Goal: Transaction & Acquisition: Download file/media

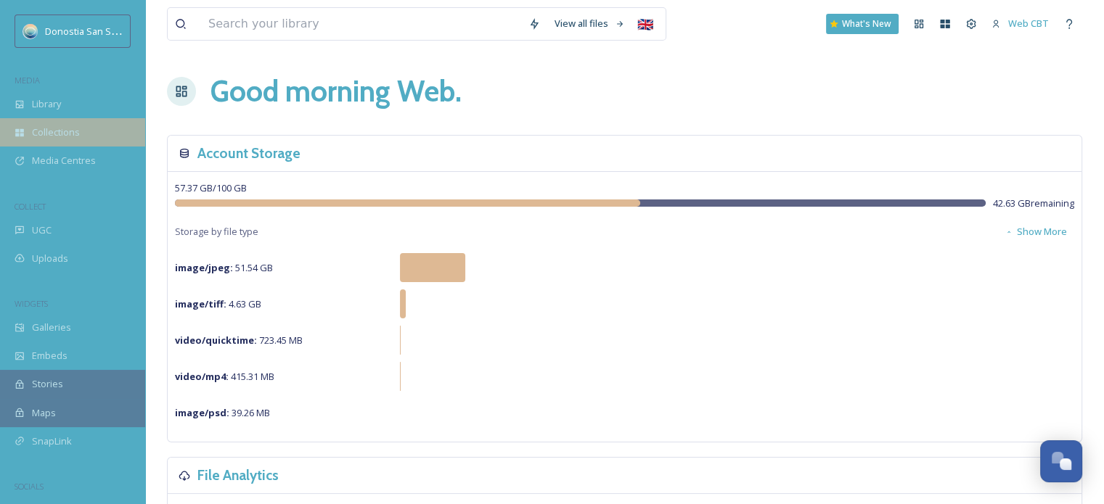
click at [58, 123] on div "Collections" at bounding box center [72, 132] width 145 height 28
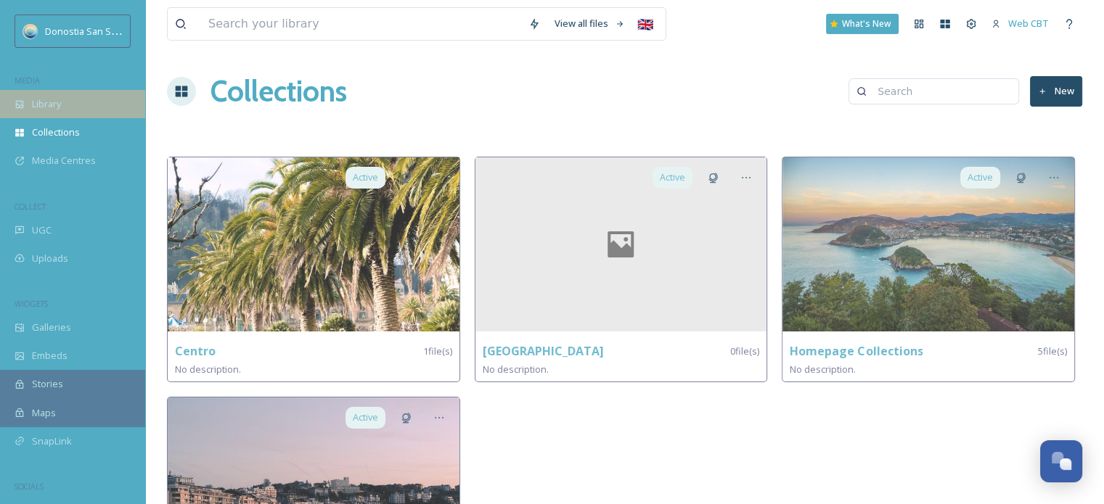
click at [60, 105] on span "Library" at bounding box center [46, 104] width 29 height 14
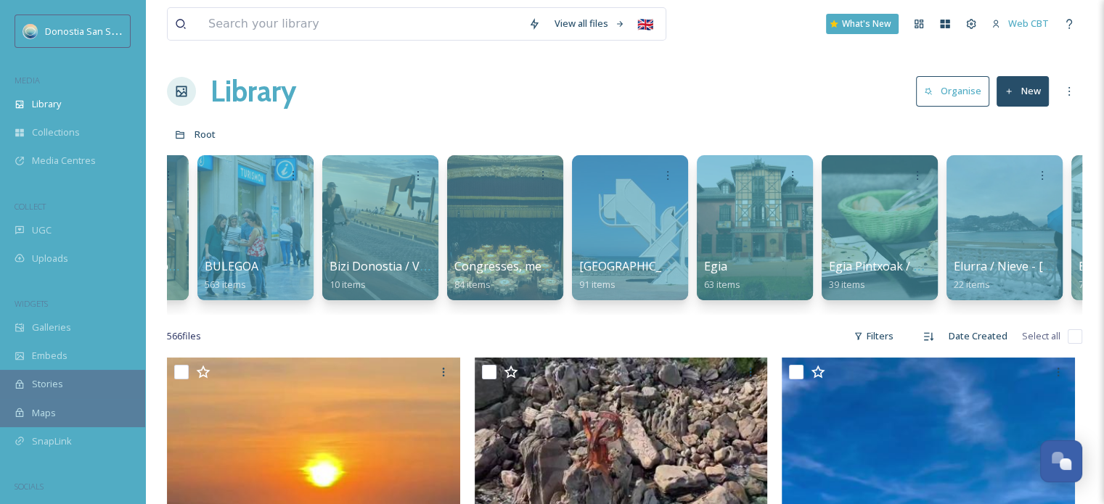
scroll to position [0, 618]
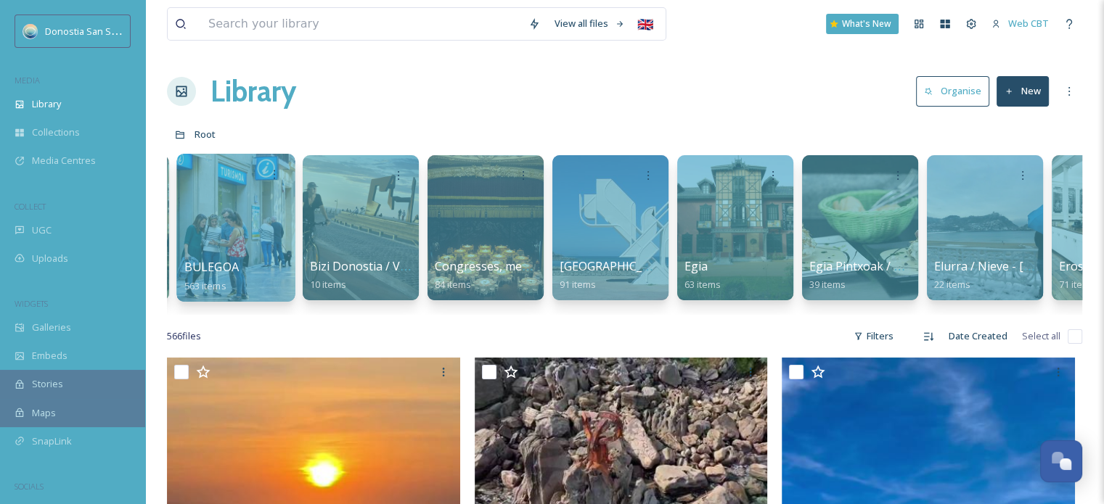
click at [236, 259] on span "BULEGOA" at bounding box center [211, 267] width 54 height 16
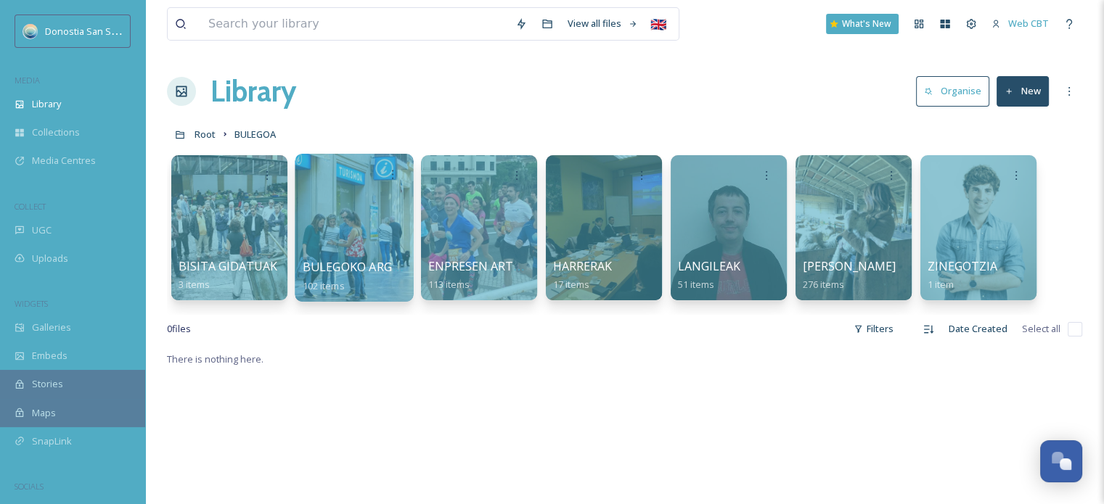
click at [355, 226] on div at bounding box center [354, 228] width 118 height 148
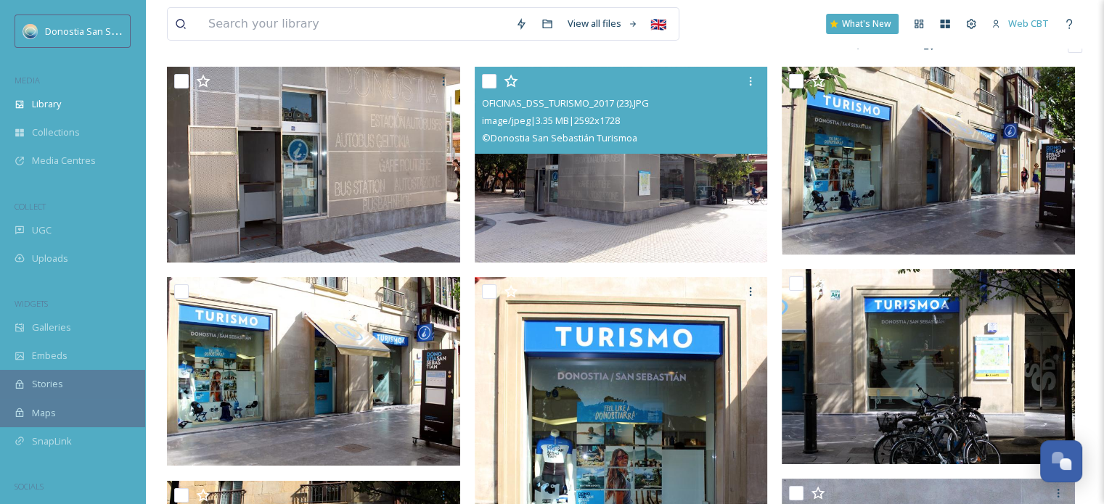
scroll to position [145, 0]
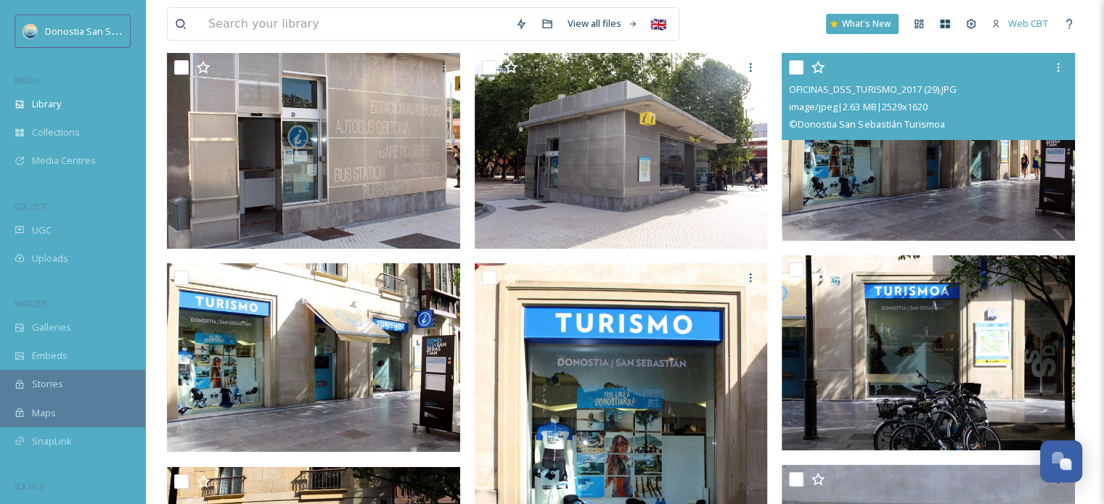
click at [935, 186] on img at bounding box center [928, 147] width 293 height 188
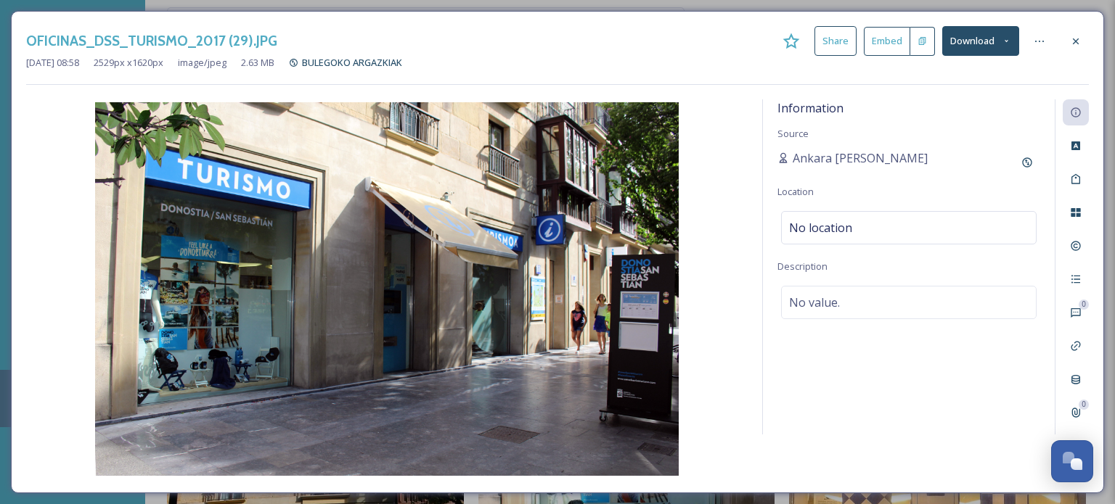
click at [1007, 46] on button "Download" at bounding box center [980, 41] width 77 height 30
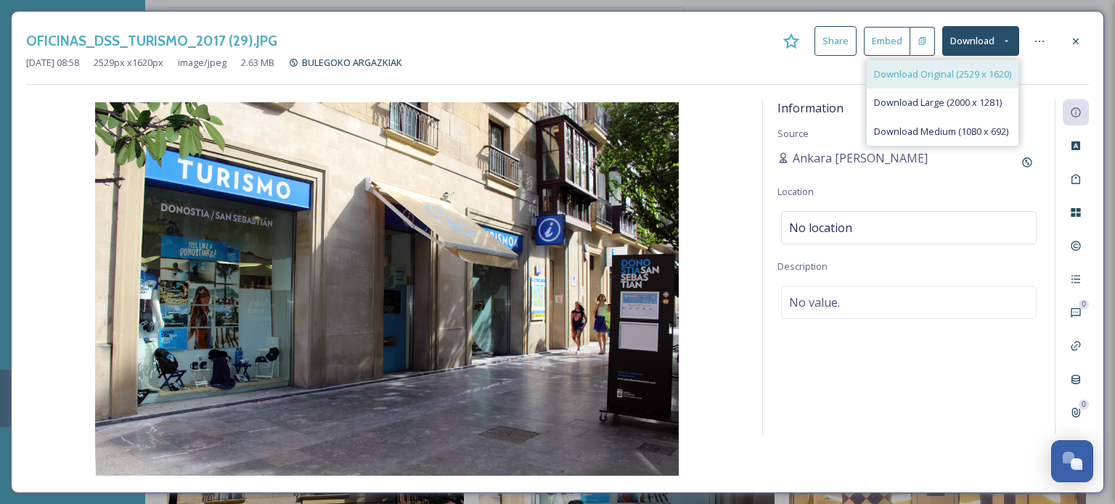
click at [992, 75] on span "Download Original (2529 x 1620)" at bounding box center [942, 74] width 137 height 14
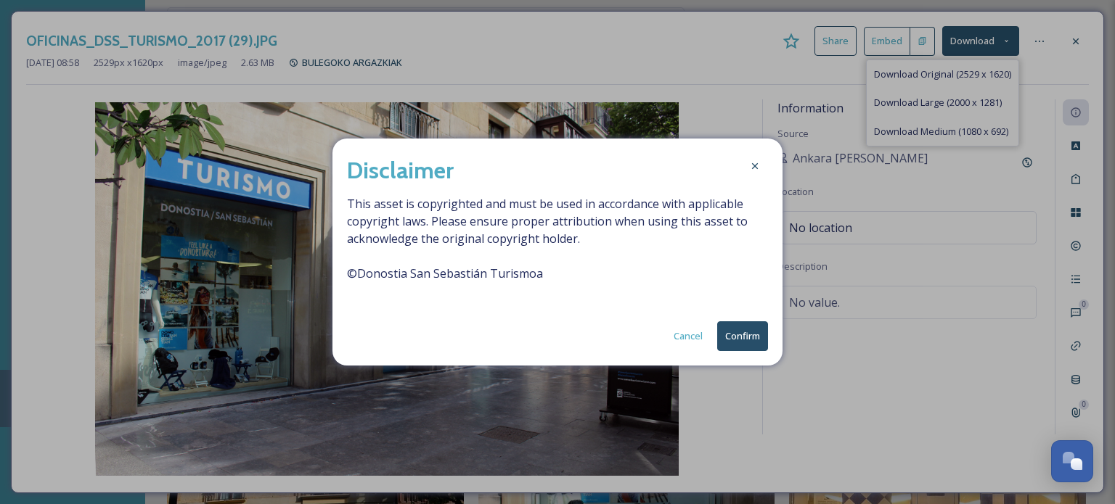
click at [737, 346] on button "Confirm" at bounding box center [742, 336] width 51 height 30
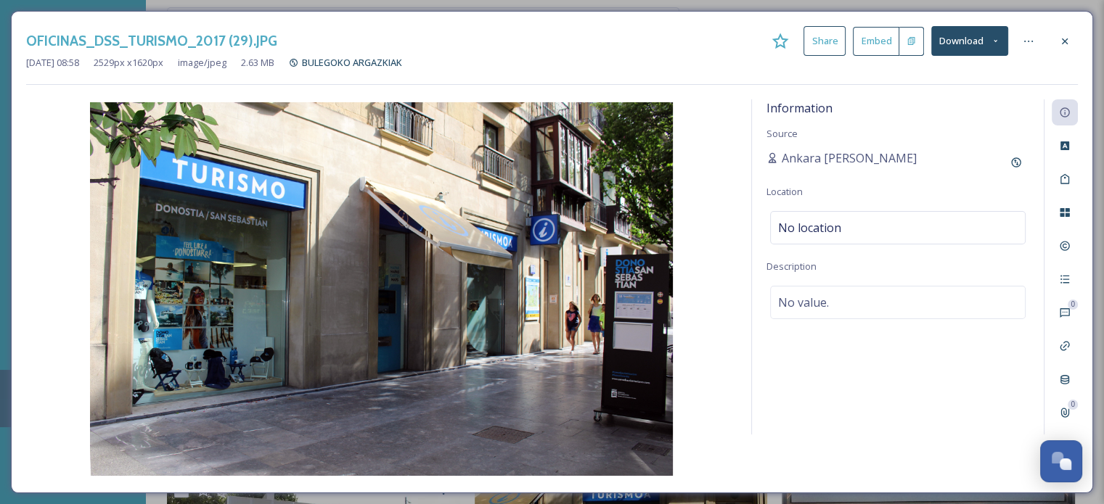
scroll to position [363, 0]
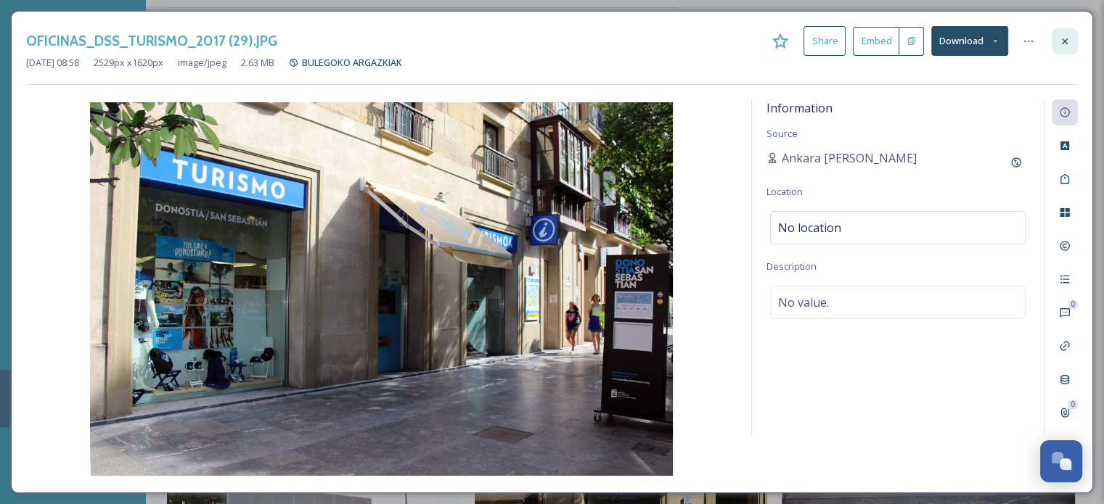
click at [1057, 51] on div at bounding box center [1065, 41] width 26 height 26
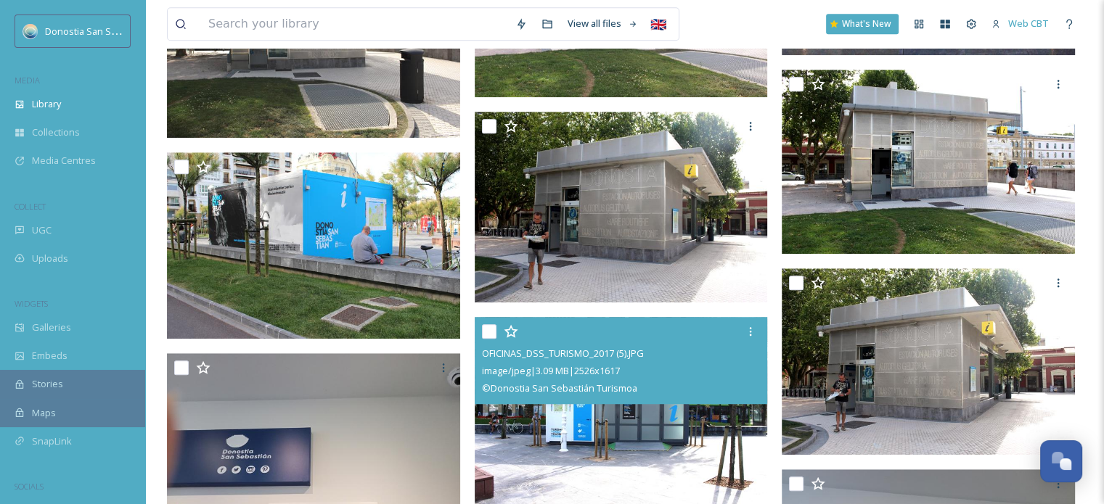
scroll to position [1089, 0]
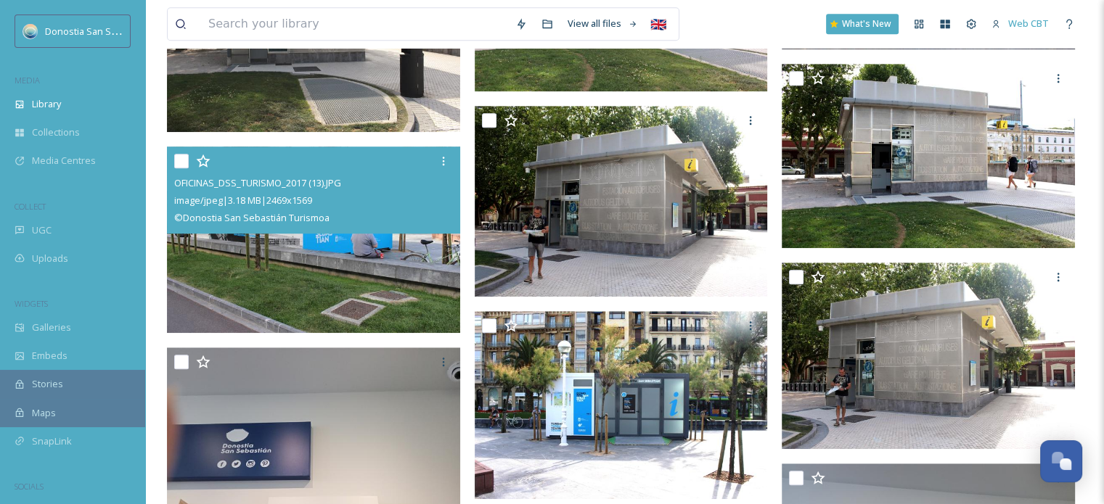
click at [356, 239] on img at bounding box center [313, 240] width 293 height 187
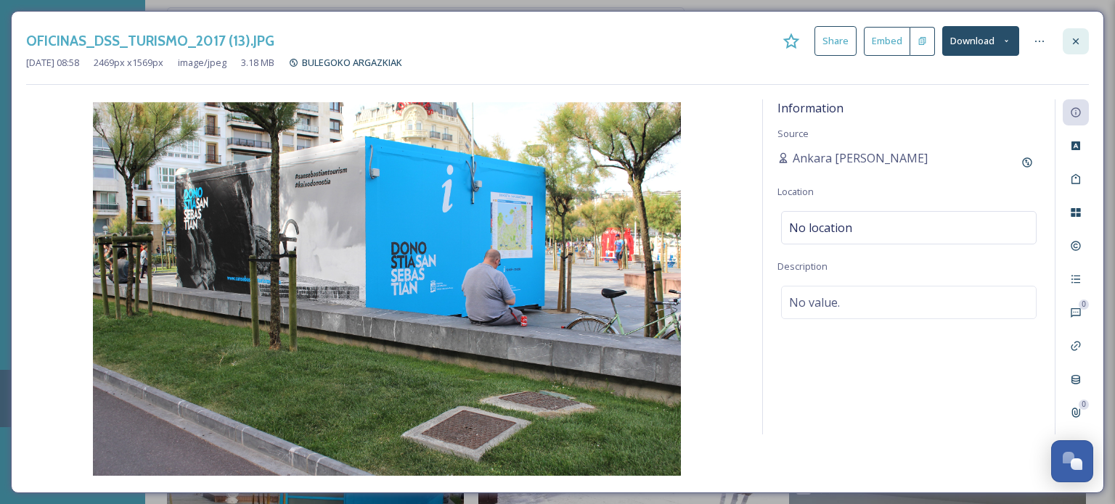
click at [1068, 44] on div at bounding box center [1075, 41] width 26 height 26
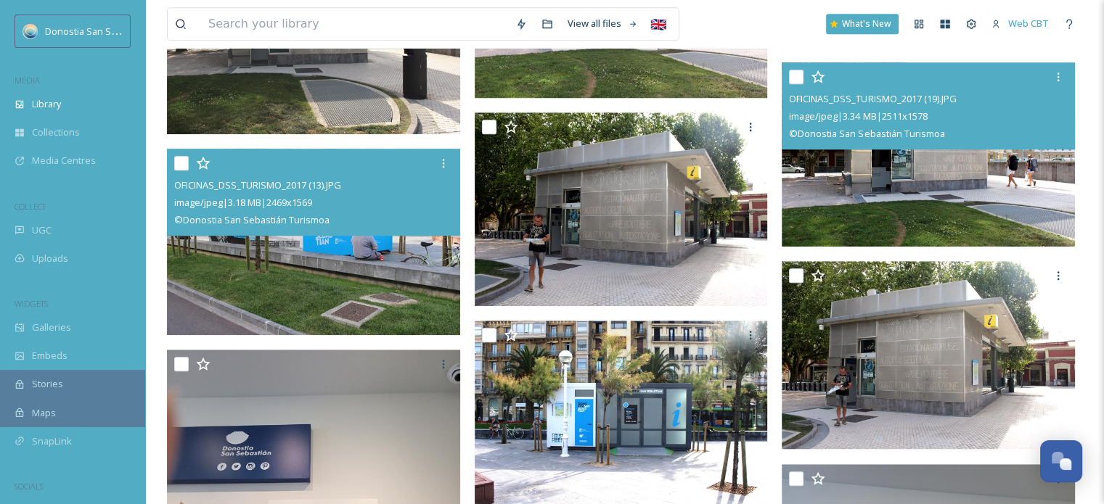
click at [733, 204] on img at bounding box center [623, 208] width 297 height 193
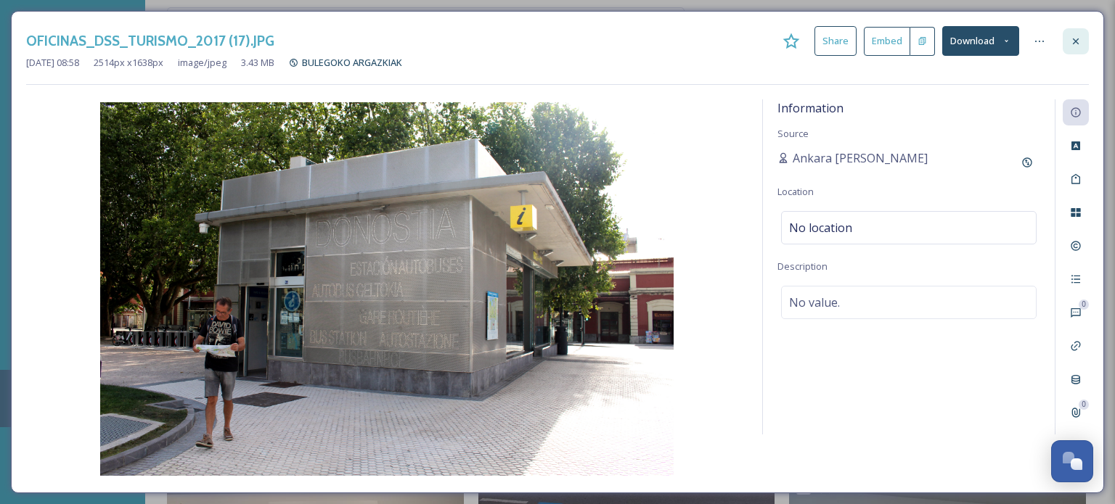
click at [1073, 34] on div at bounding box center [1075, 41] width 26 height 26
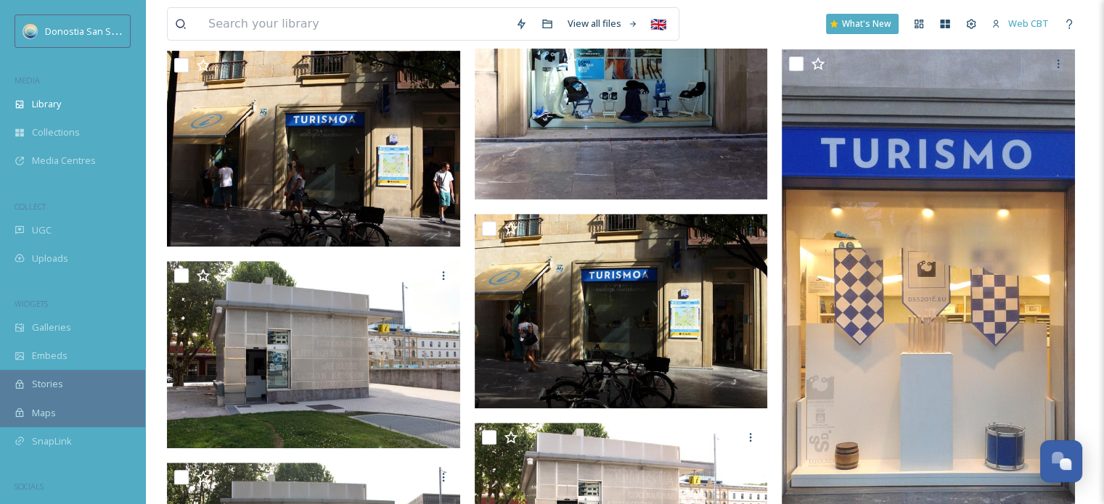
scroll to position [581, 0]
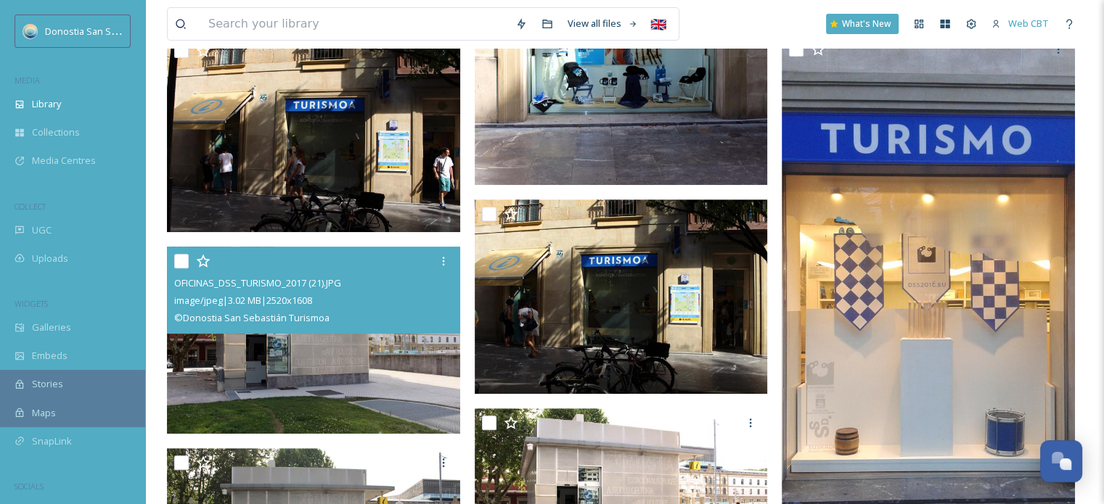
click at [422, 386] on img at bounding box center [313, 340] width 293 height 187
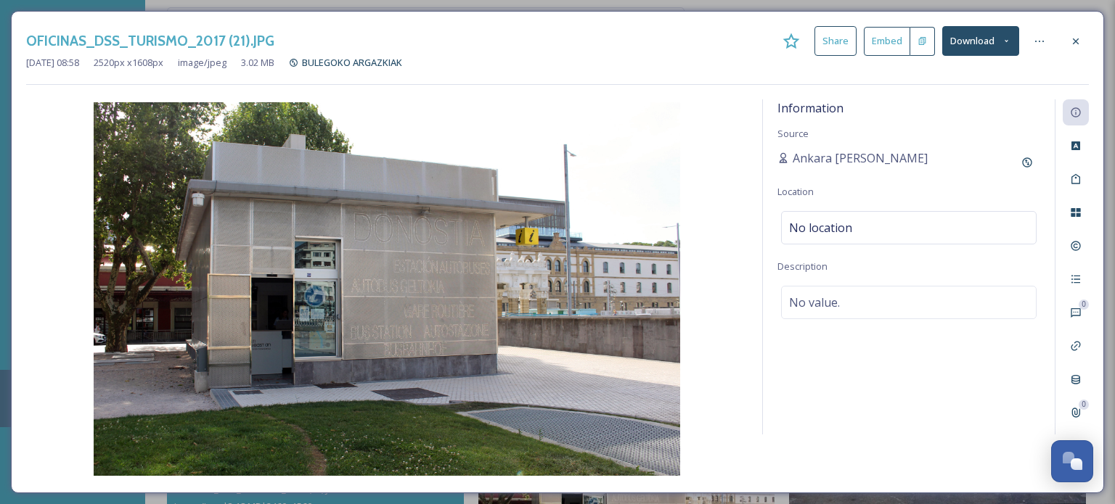
click at [1008, 44] on icon at bounding box center [1005, 40] width 9 height 9
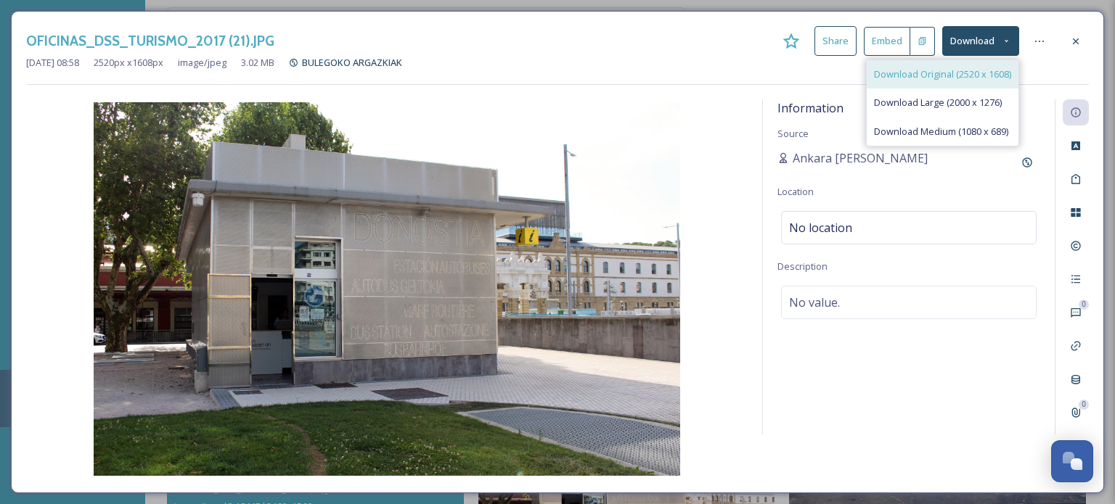
click at [978, 75] on span "Download Original (2520 x 1608)" at bounding box center [942, 74] width 137 height 14
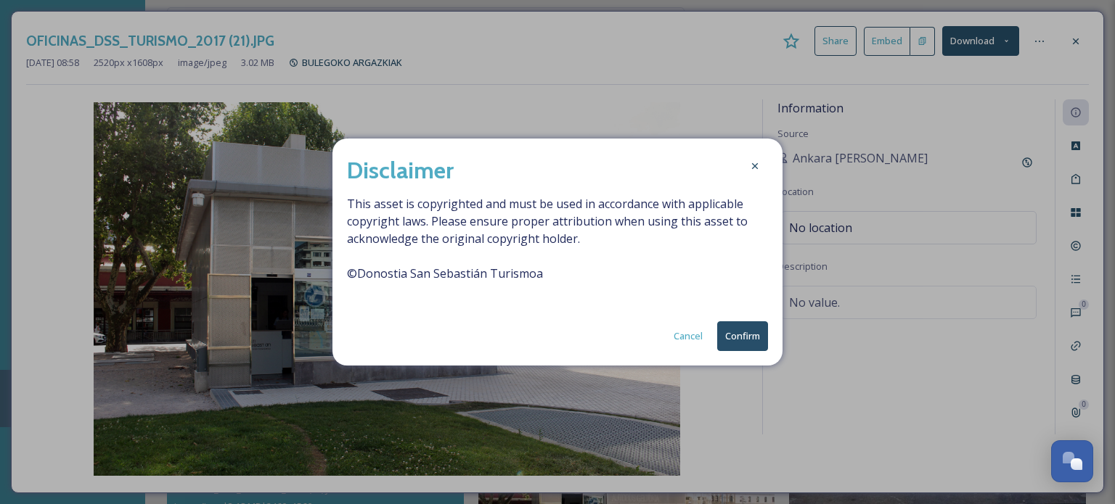
click at [758, 334] on button "Confirm" at bounding box center [742, 336] width 51 height 30
